Goal: Use online tool/utility: Utilize a website feature to perform a specific function

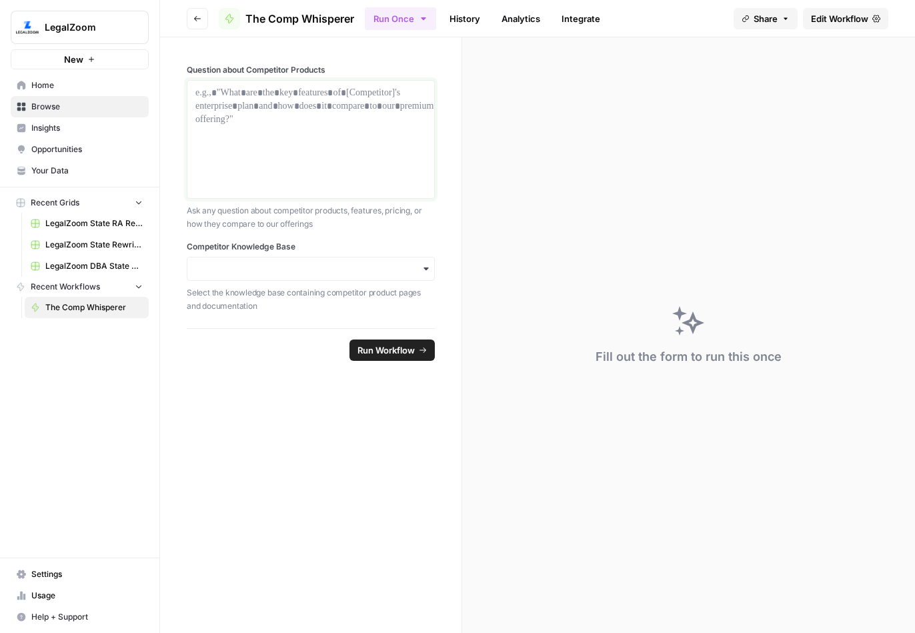
click at [281, 93] on p at bounding box center [310, 92] width 231 height 13
click at [335, 257] on div "button" at bounding box center [311, 269] width 248 height 24
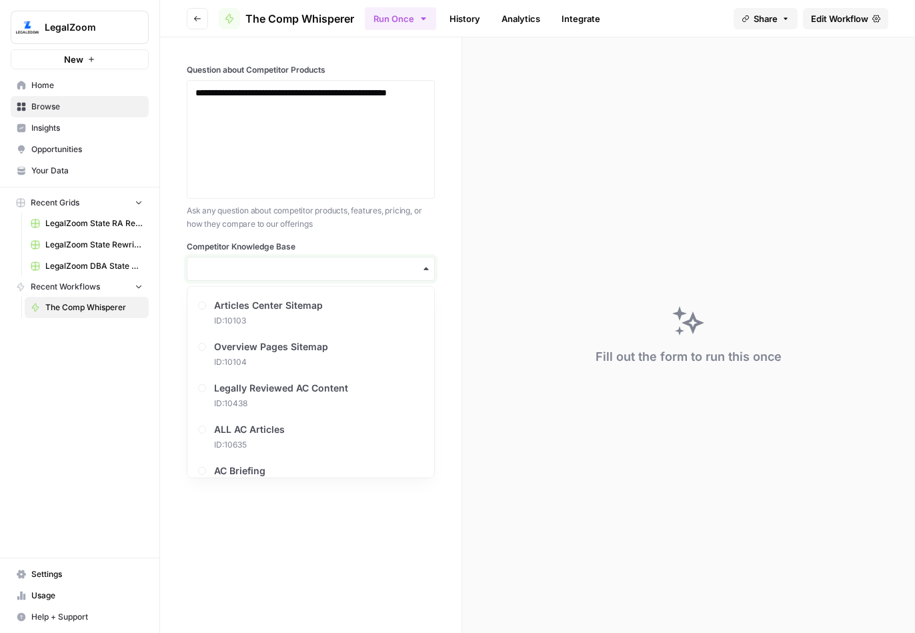
click at [329, 265] on input "Competitor Knowledge Base" at bounding box center [310, 268] width 231 height 13
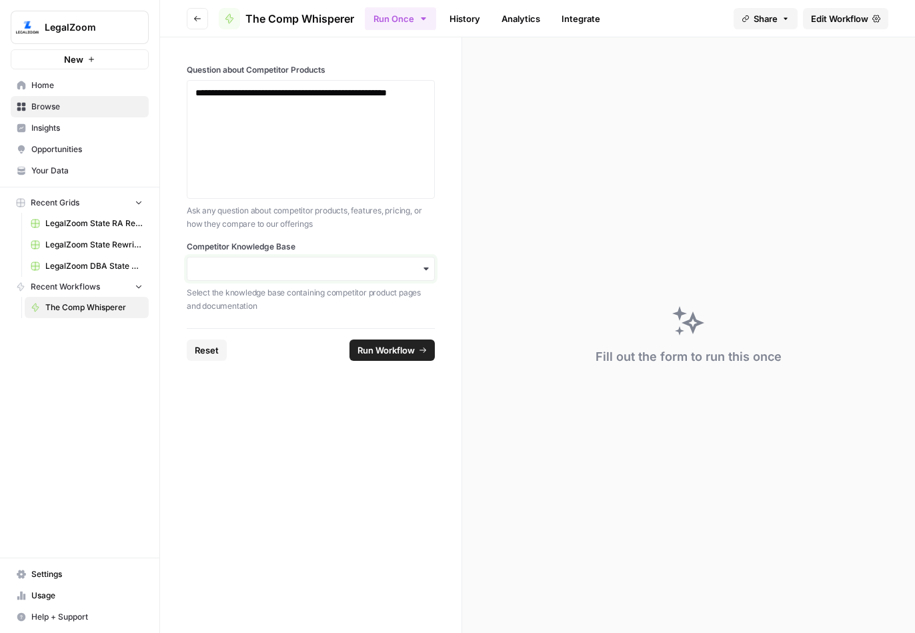
click at [330, 265] on input "Competitor Knowledge Base" at bounding box center [310, 268] width 231 height 13
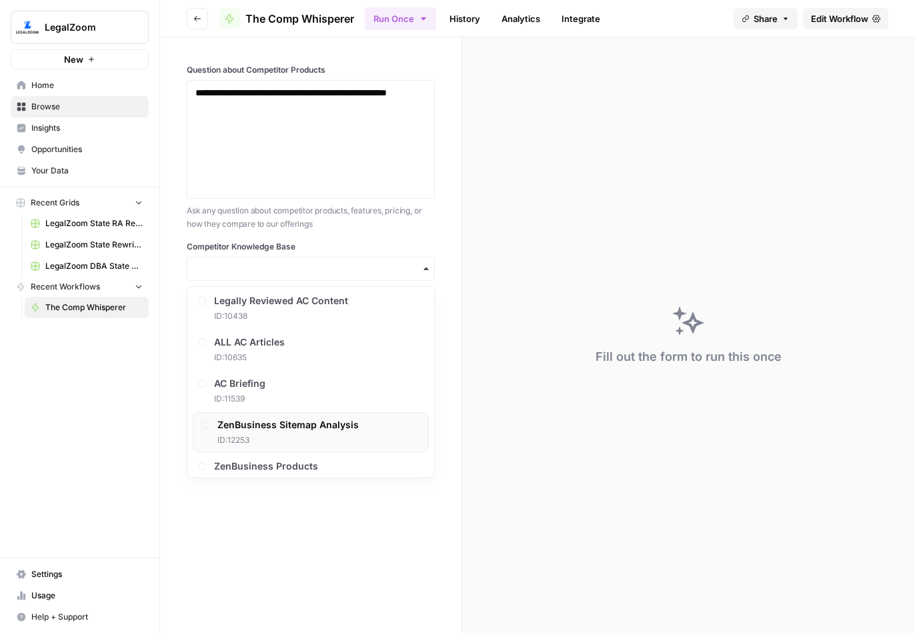
scroll to position [189, 0]
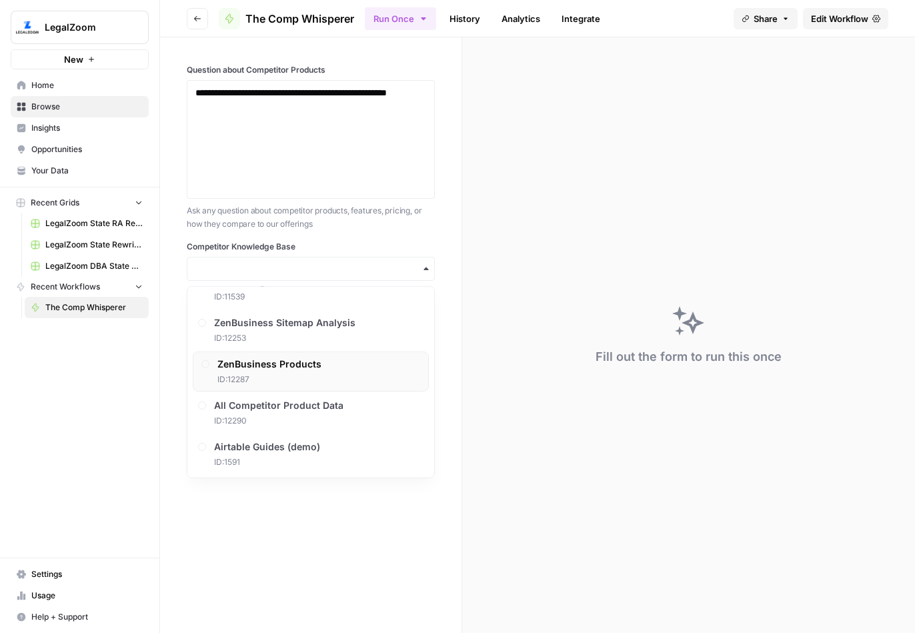
click at [323, 363] on div "ZenBusiness Products ID: 12287" at bounding box center [311, 371] width 236 height 40
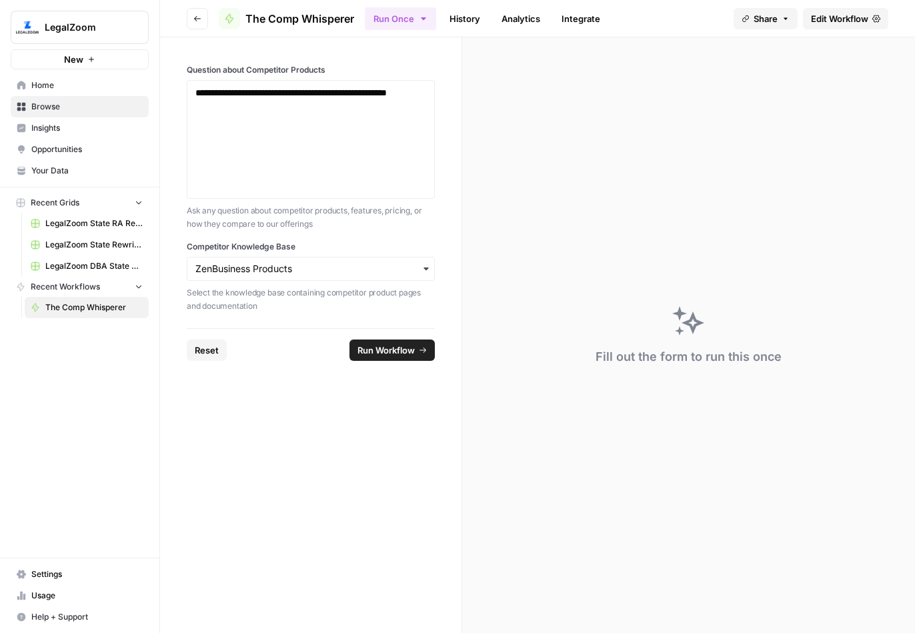
click at [378, 343] on span "Run Workflow" at bounding box center [385, 349] width 57 height 13
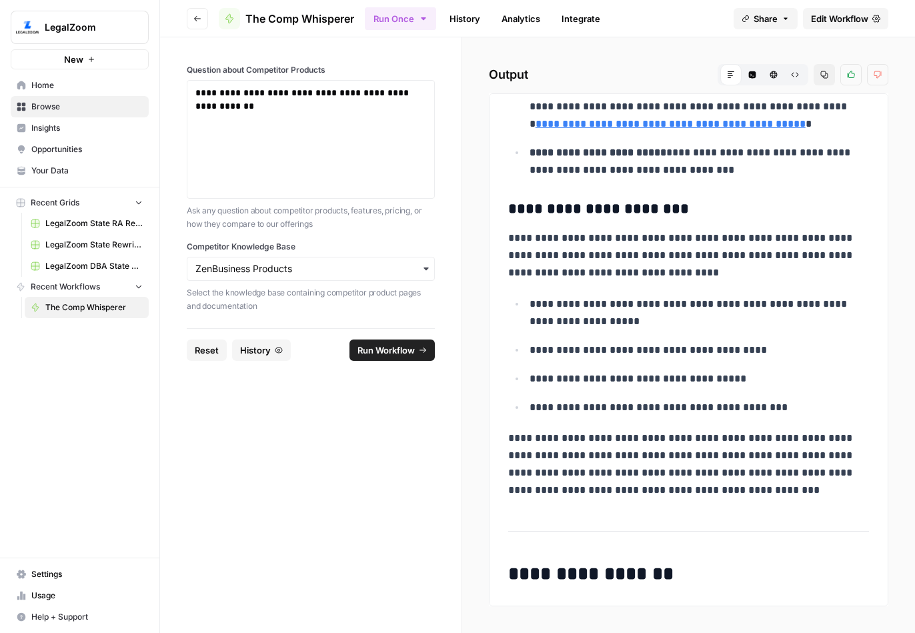
scroll to position [0, 0]
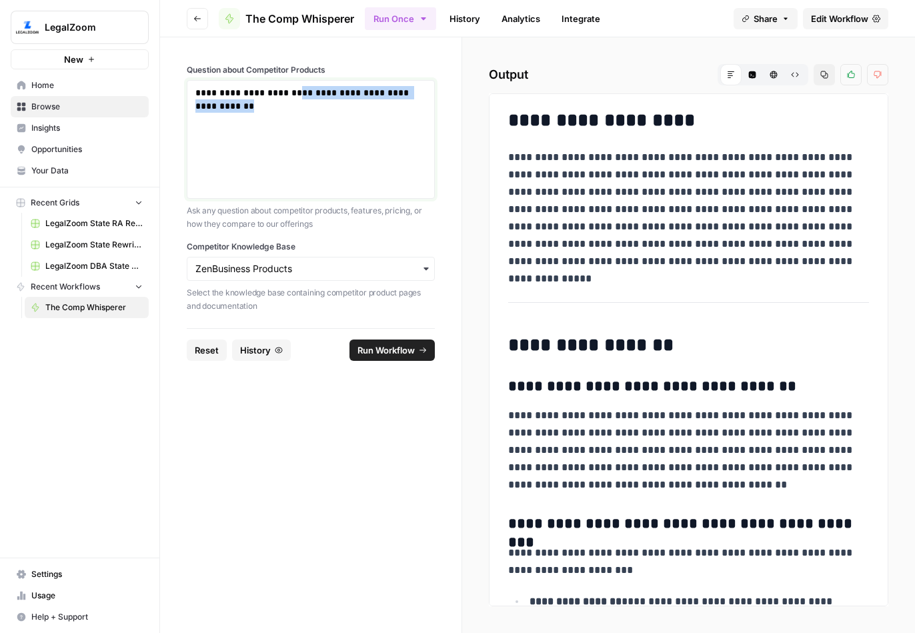
drag, startPoint x: 282, startPoint y: 102, endPoint x: 302, endPoint y: 90, distance: 23.3
click at [302, 90] on p "**********" at bounding box center [310, 99] width 231 height 27
drag, startPoint x: 397, startPoint y: 110, endPoint x: 394, endPoint y: 119, distance: 9.9
click at [397, 110] on p "**********" at bounding box center [310, 106] width 231 height 40
click at [345, 275] on input "Competitor Knowledge Base" at bounding box center [310, 268] width 231 height 13
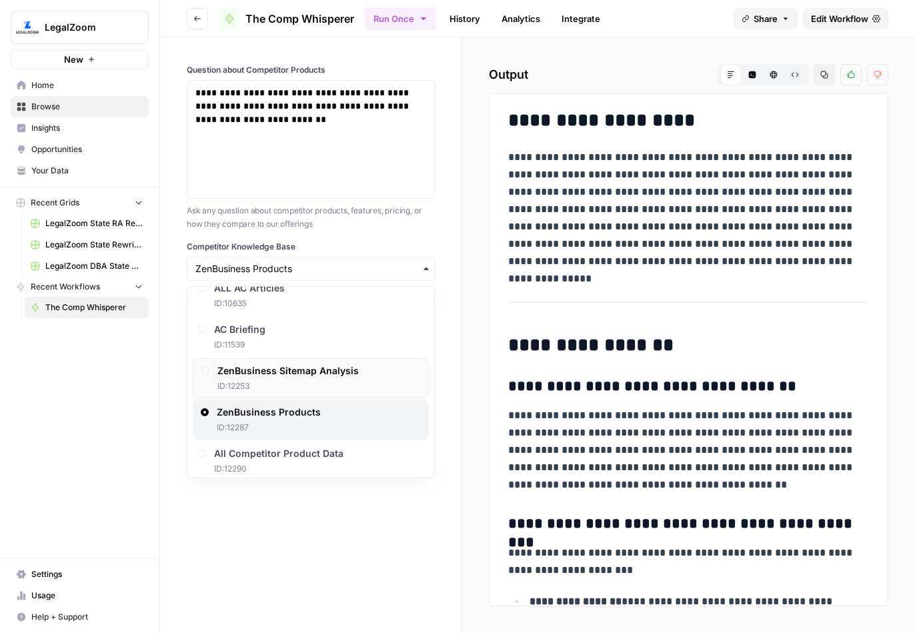
scroll to position [189, 0]
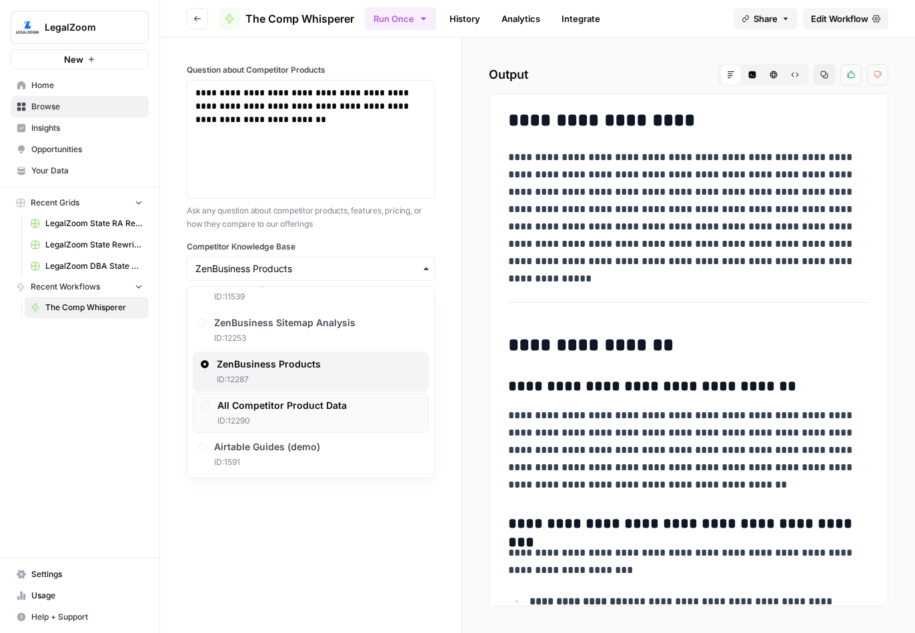
click at [331, 407] on span "All Competitor Product Data" at bounding box center [281, 405] width 129 height 13
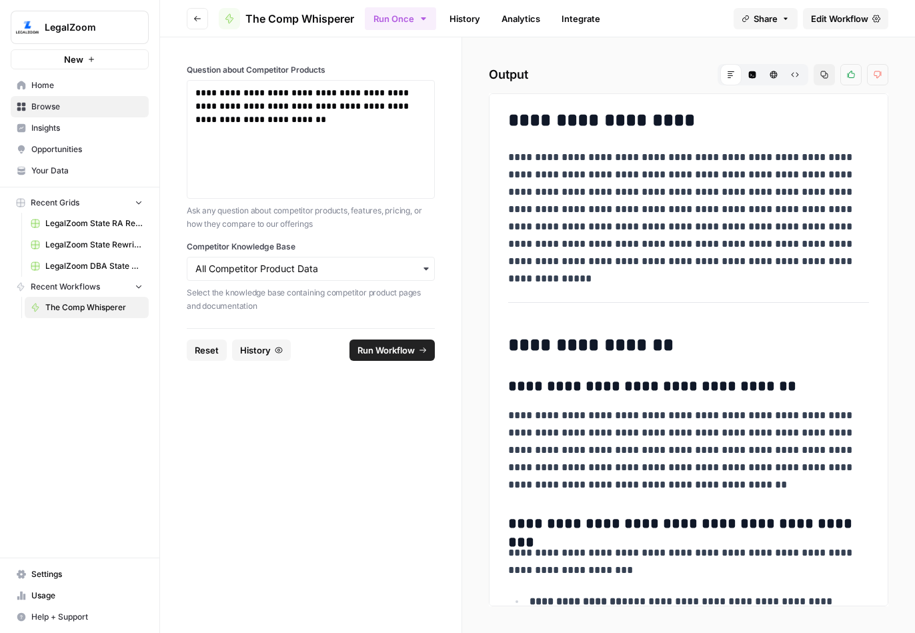
click at [387, 355] on span "Run Workflow" at bounding box center [385, 349] width 57 height 13
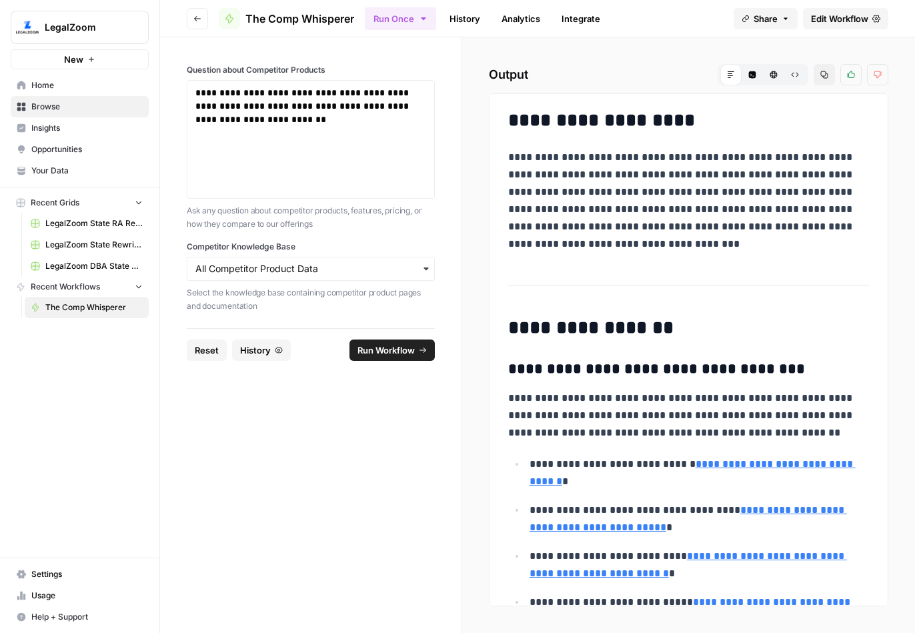
scroll to position [3, 0]
